Goal: Entertainment & Leisure: Consume media (video, audio)

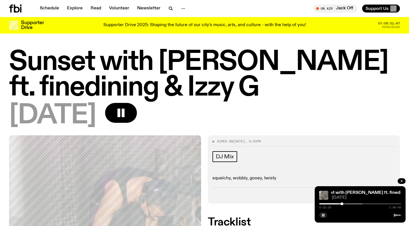
scroll to position [197, 0]
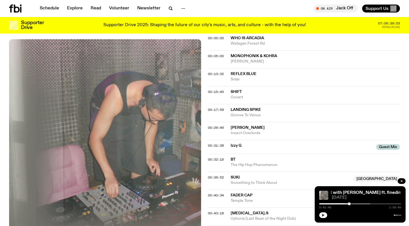
click at [322, 216] on icon "button" at bounding box center [322, 214] width 3 height 3
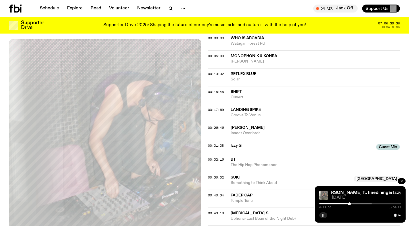
click at [321, 216] on button "button" at bounding box center [323, 215] width 8 height 6
click at [395, 217] on div at bounding box center [360, 214] width 82 height 7
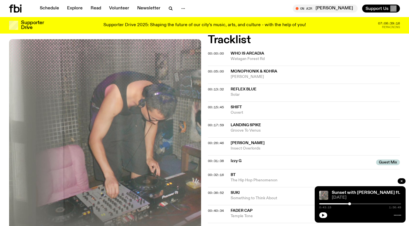
scroll to position [185, 0]
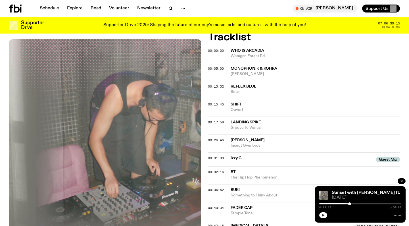
click at [322, 215] on icon "button" at bounding box center [323, 214] width 3 height 3
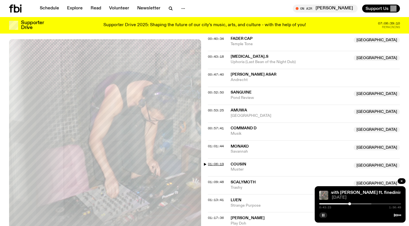
scroll to position [354, 0]
click at [356, 191] on link "Sunset with [PERSON_NAME] ft. finedining & Izzy G" at bounding box center [356, 192] width 107 height 5
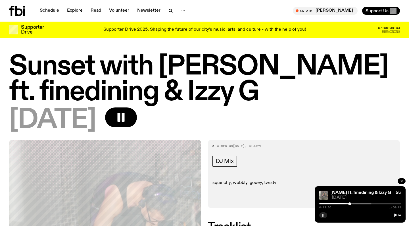
scroll to position [0, 0]
click at [323, 212] on button "button" at bounding box center [323, 215] width 8 height 6
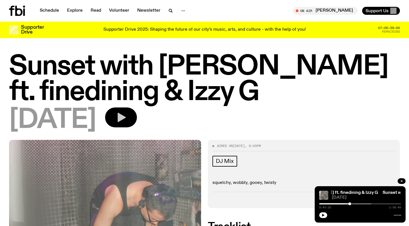
click at [126, 117] on icon "button" at bounding box center [121, 117] width 8 height 9
click at [127, 116] on icon "button" at bounding box center [120, 117] width 11 height 11
click at [127, 115] on icon "button" at bounding box center [120, 117] width 11 height 11
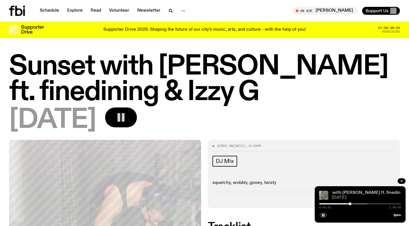
click at [344, 193] on link "Sunset with [PERSON_NAME] ft. finedining & Izzy G" at bounding box center [370, 192] width 107 height 5
click at [346, 192] on link "Sunset with [PERSON_NAME] ft. finedining & Izzy G" at bounding box center [363, 192] width 107 height 5
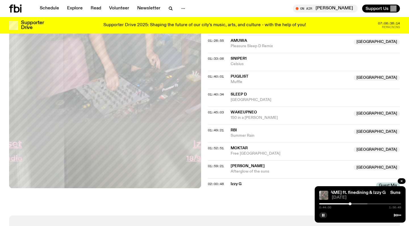
scroll to position [463, 0]
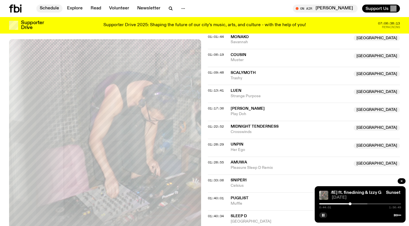
click at [57, 6] on link "Schedule" at bounding box center [49, 9] width 26 height 8
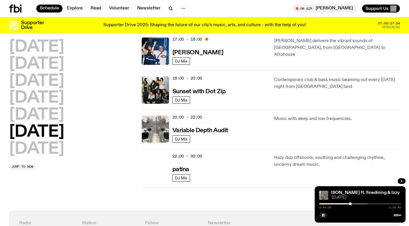
scroll to position [332, 0]
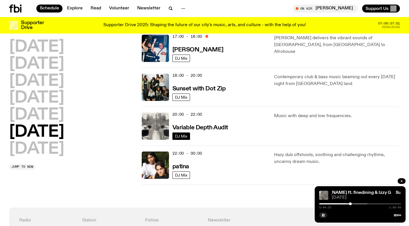
click at [184, 138] on span "DJ Mix" at bounding box center [181, 136] width 12 height 4
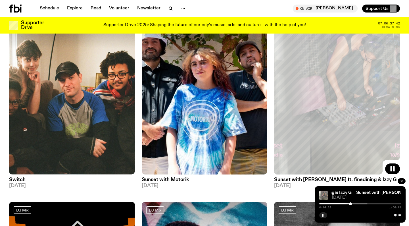
scroll to position [271, 0]
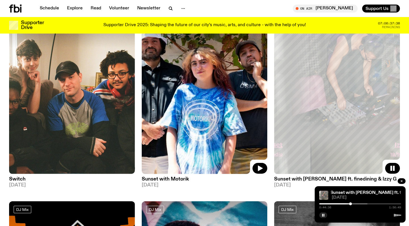
click at [193, 129] on img at bounding box center [205, 89] width 126 height 167
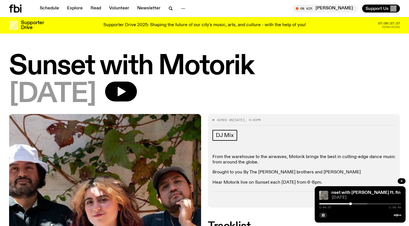
scroll to position [76, 0]
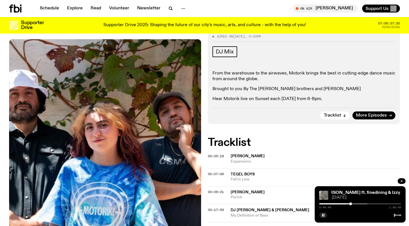
click at [92, 123] on img at bounding box center [105, 167] width 192 height 256
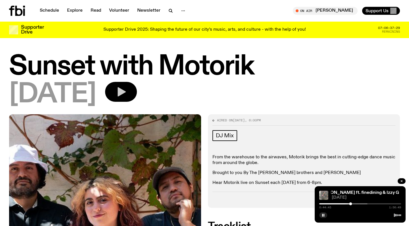
scroll to position [0, 0]
click at [127, 88] on icon "button" at bounding box center [120, 91] width 11 height 11
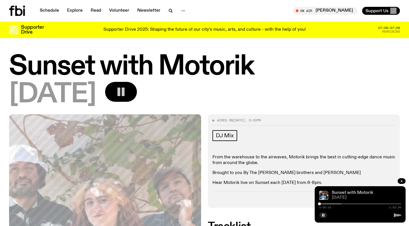
click at [356, 191] on link "Sunset with Motorik" at bounding box center [351, 192] width 41 height 5
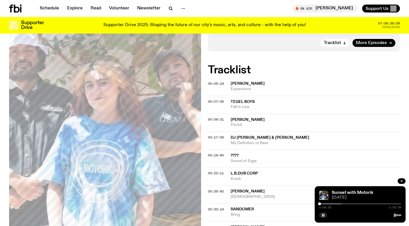
scroll to position [152, 0]
